Goal: Task Accomplishment & Management: Use online tool/utility

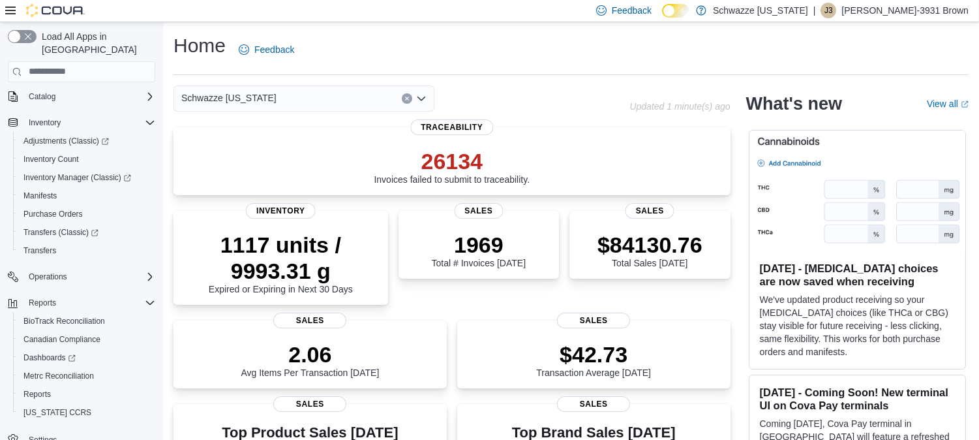
scroll to position [85, 0]
click at [35, 386] on span "Reports" at bounding box center [36, 391] width 27 height 10
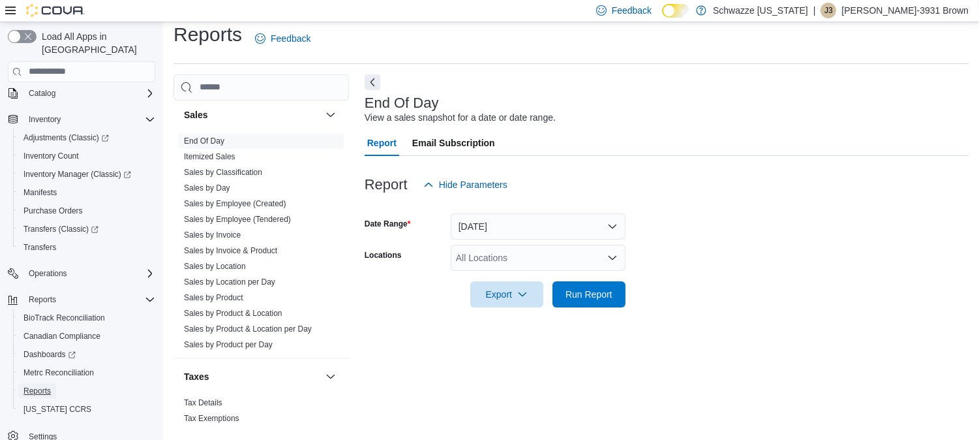
scroll to position [911, 0]
click at [194, 144] on link "End Of Day" at bounding box center [204, 142] width 40 height 9
click at [497, 256] on div "All Locations" at bounding box center [538, 258] width 175 height 26
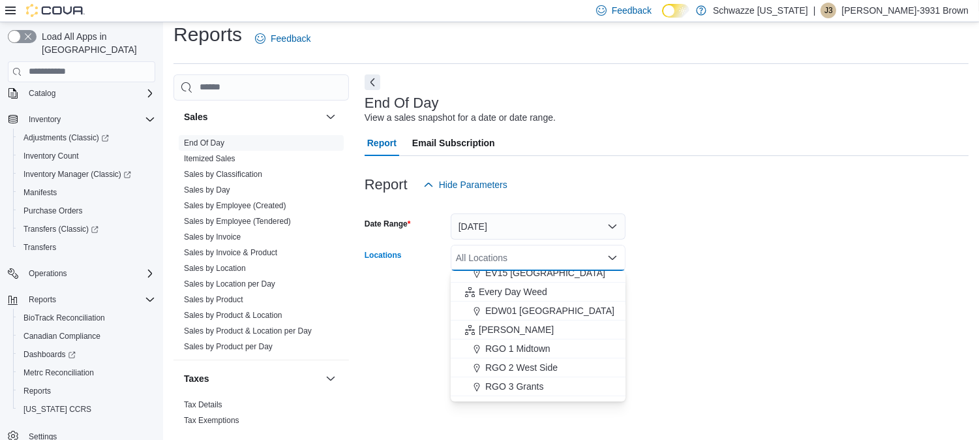
scroll to position [292, 0]
click at [498, 344] on span "RGO 1 Midtown" at bounding box center [517, 347] width 65 height 13
click at [780, 311] on div at bounding box center [667, 315] width 604 height 16
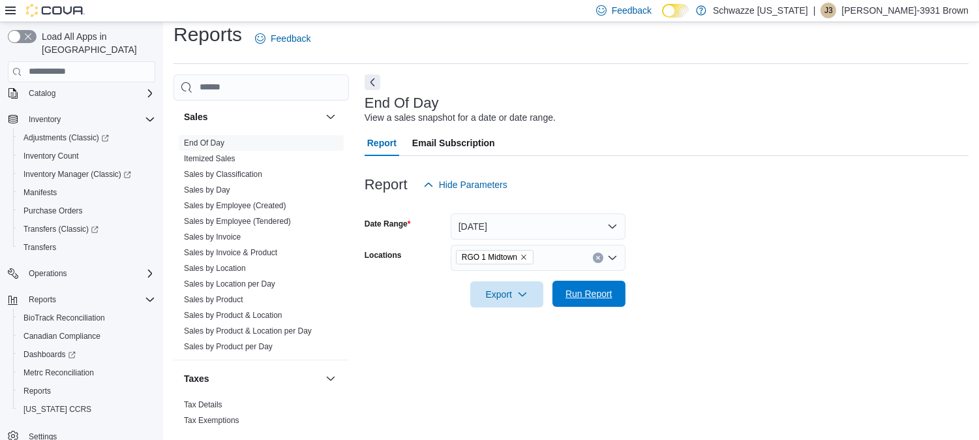
click at [577, 296] on span "Run Report" at bounding box center [589, 293] width 47 height 13
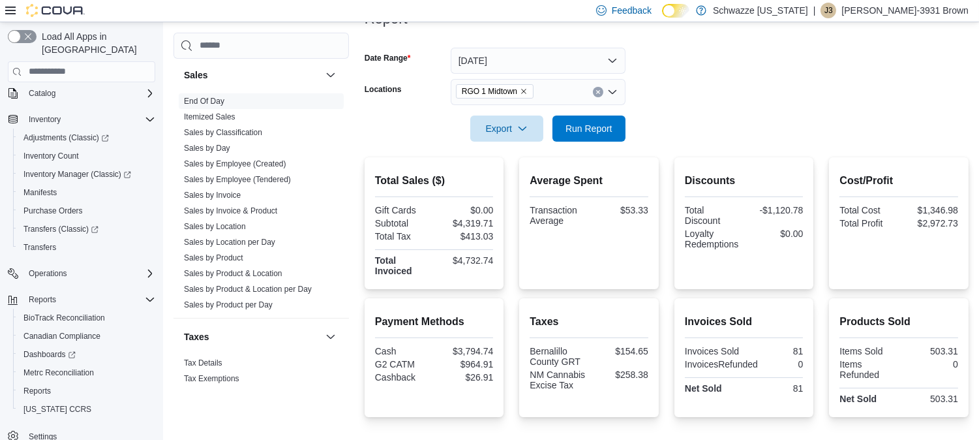
scroll to position [176, 0]
click at [583, 127] on span "Run Report" at bounding box center [589, 128] width 47 height 13
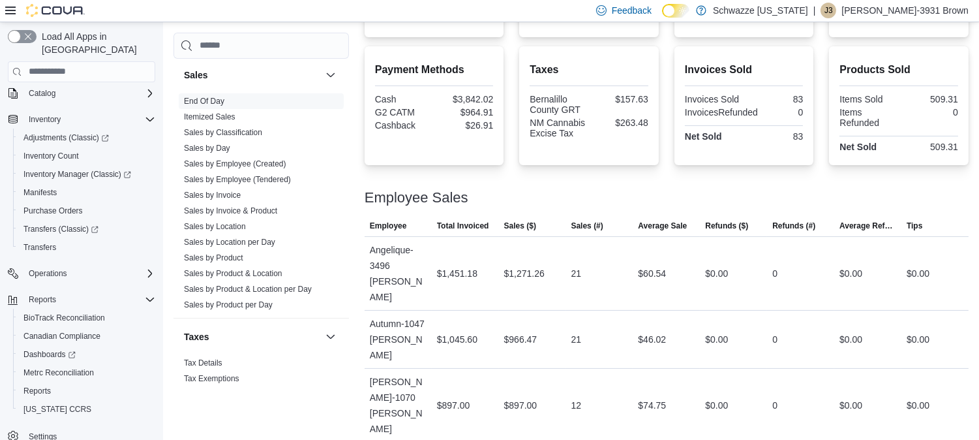
scroll to position [463, 0]
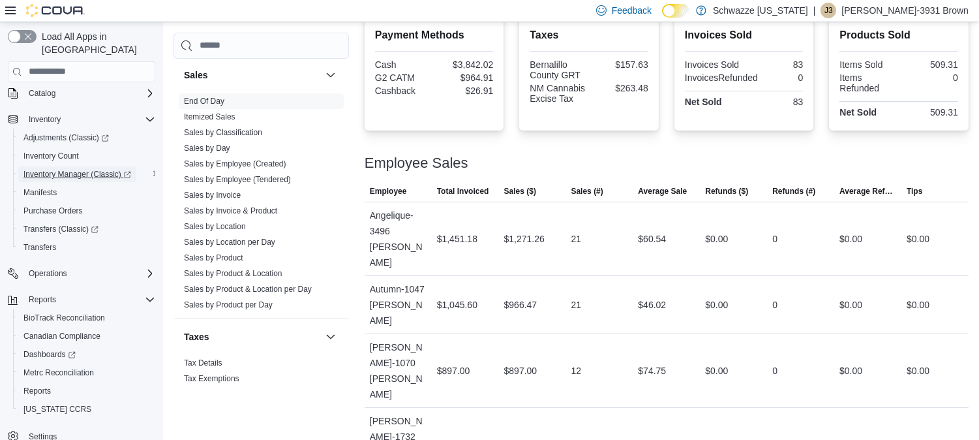
drag, startPoint x: 35, startPoint y: 158, endPoint x: 21, endPoint y: 159, distance: 14.4
click at [21, 166] on link "Inventory Manager (Classic)" at bounding box center [77, 174] width 118 height 16
